Goal: Find specific page/section: Find specific page/section

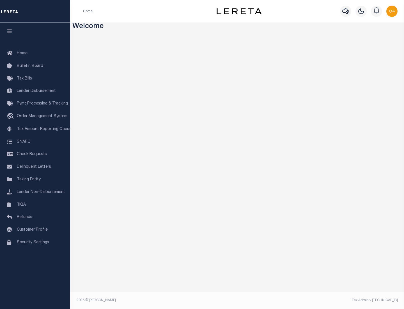
click at [35, 204] on link "TIQA" at bounding box center [35, 204] width 70 height 13
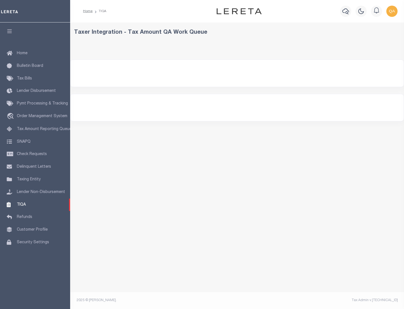
select select "200"
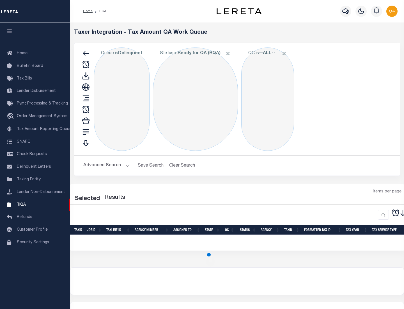
select select "200"
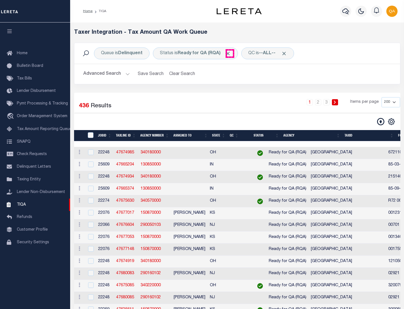
click at [230, 53] on span "Click to Remove" at bounding box center [228, 53] width 6 height 6
